Goal: Task Accomplishment & Management: Use online tool/utility

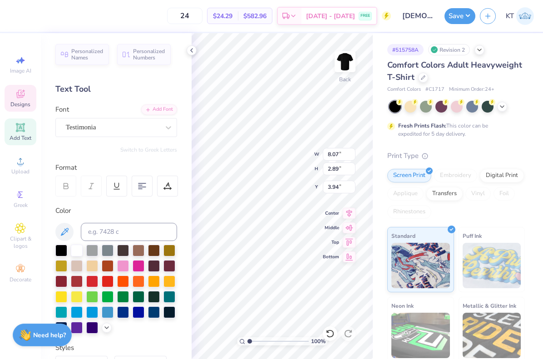
scroll to position [138, 0]
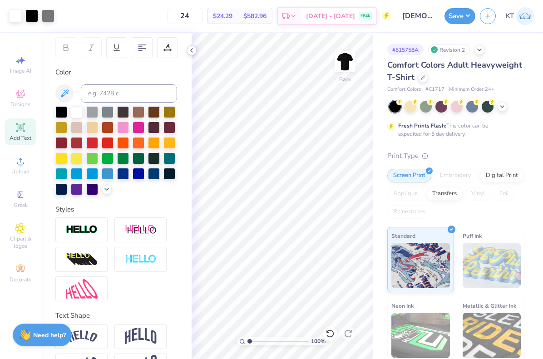
click at [189, 50] on icon at bounding box center [191, 50] width 7 height 7
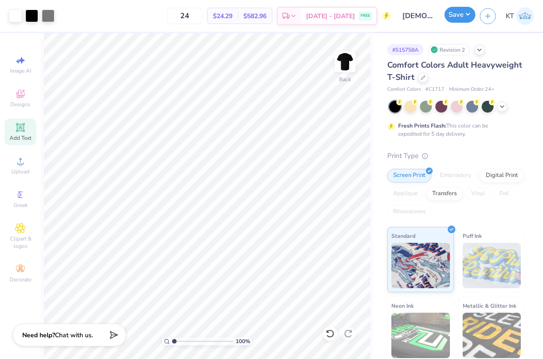
click at [458, 20] on button "Save" at bounding box center [459, 15] width 31 height 16
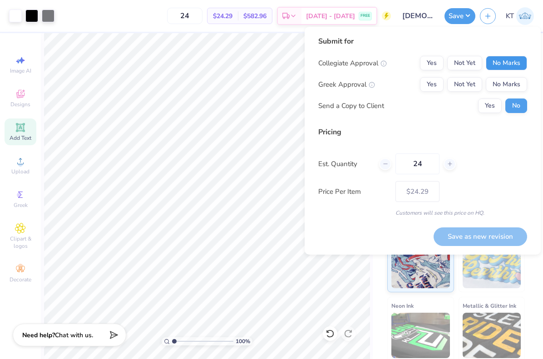
click at [513, 62] on button "No Marks" at bounding box center [506, 63] width 41 height 15
click at [513, 87] on button "No Marks" at bounding box center [506, 84] width 41 height 15
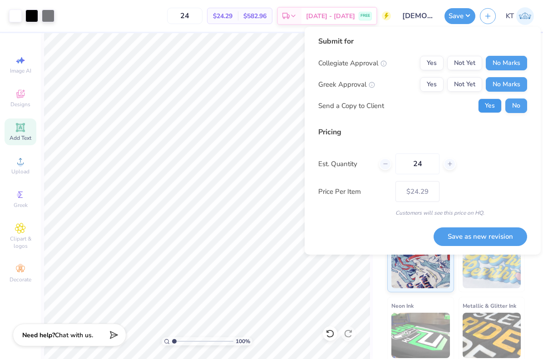
click at [484, 107] on button "Yes" at bounding box center [490, 106] width 24 height 15
click at [479, 242] on button "Save as new revision" at bounding box center [481, 236] width 94 height 19
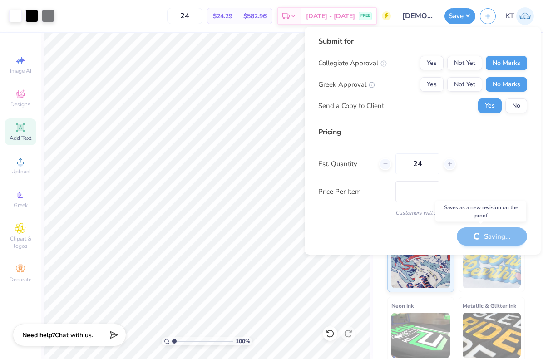
type input "$24.29"
click at [143, 7] on div "24 $24.29 Per Item $582.96 Total Est. Delivery [DATE] - [DATE] FREE" at bounding box center [225, 16] width 332 height 32
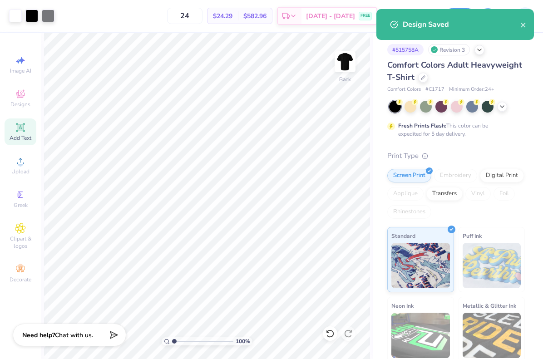
click at [457, 20] on div "Design Saved" at bounding box center [455, 24] width 158 height 31
